Goal: Check status

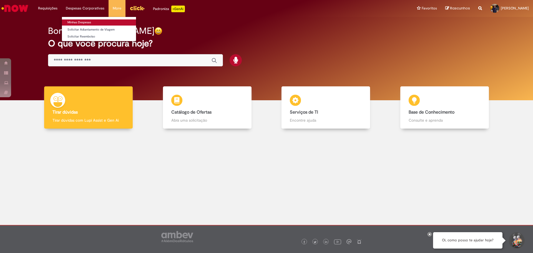
click at [76, 22] on link "Minhas Despesas" at bounding box center [99, 22] width 74 height 6
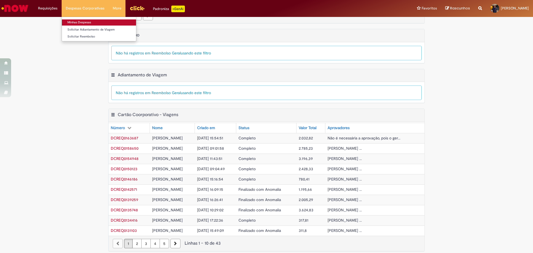
scroll to position [143, 0]
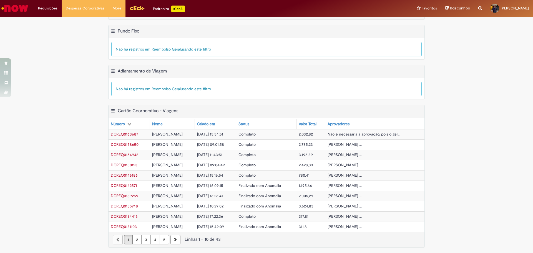
click at [349, 133] on span "Não é necessária a aprovação, pois o ger..." at bounding box center [364, 134] width 73 height 5
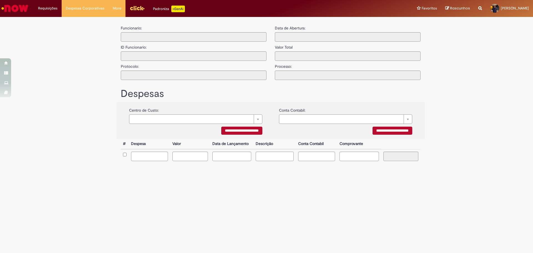
type input "**********"
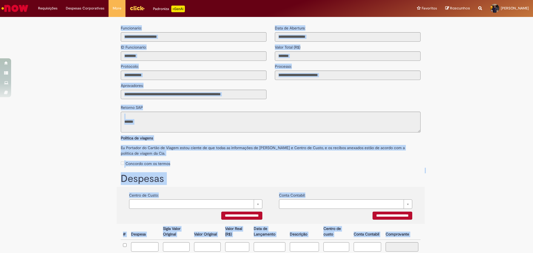
drag, startPoint x: 526, startPoint y: 203, endPoint x: 504, endPoint y: 163, distance: 45.9
click at [504, 164] on div "**********" at bounding box center [266, 154] width 533 height 268
click at [204, 66] on div "Funcionario: ID Funcionario: Protocolo: Aprovadores:" at bounding box center [194, 60] width 154 height 77
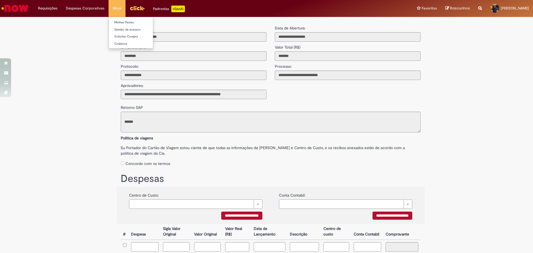
click at [109, 8] on li "More Minhas Pastas Gestão de acessos Solicitar Compra Colabora" at bounding box center [117, 8] width 17 height 17
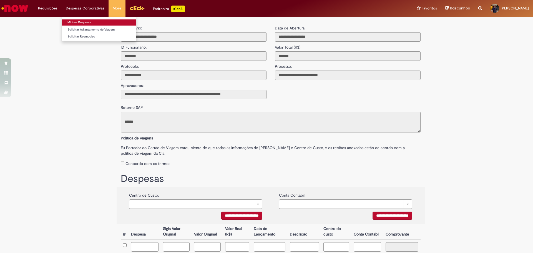
click at [98, 22] on link "Minhas Despesas" at bounding box center [99, 22] width 74 height 6
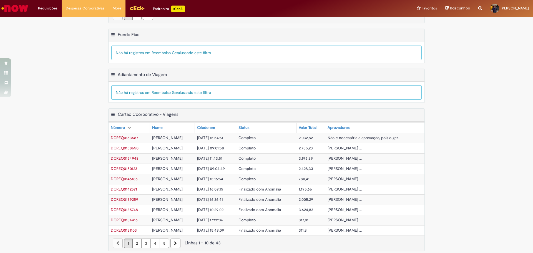
scroll to position [140, 0]
click at [368, 137] on span "Não é necessária a aprovação, pois o ger..." at bounding box center [364, 136] width 73 height 5
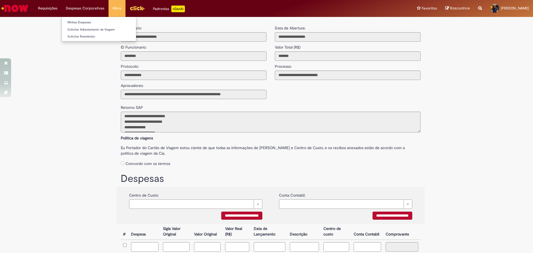
click at [93, 26] on li "Solicitar Adiantamento de Viagem" at bounding box center [99, 29] width 74 height 7
click at [91, 24] on link "Minhas Despesas" at bounding box center [99, 22] width 74 height 6
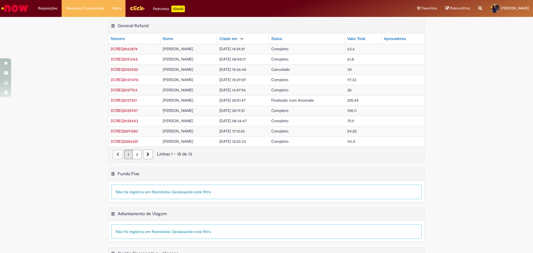
click at [528, 218] on div "Exportar como PDF Exportar como Excel Exportar como CSV Adiantamento de Viagem …" at bounding box center [266, 228] width 533 height 40
